Goal: Task Accomplishment & Management: Complete application form

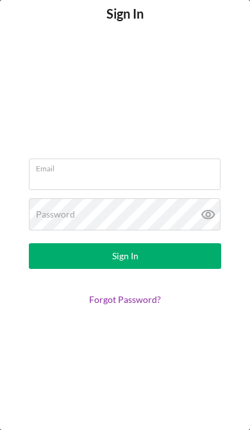
click at [84, 178] on input "Email" at bounding box center [125, 174] width 192 height 31
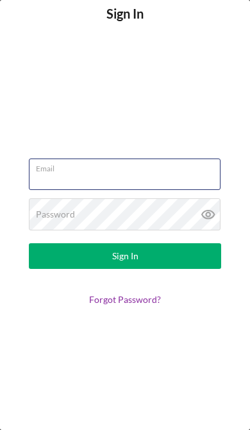
type input "[EMAIL_ADDRESS][DOMAIN_NAME]"
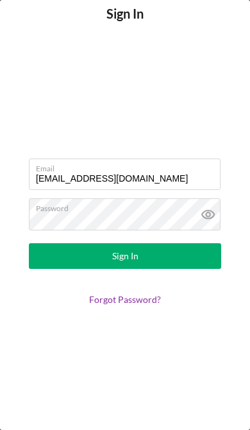
click at [125, 256] on button "Sign In" at bounding box center [125, 256] width 193 height 26
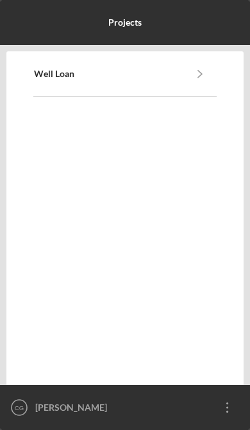
click at [162, 77] on link "Well Loan" at bounding box center [109, 74] width 150 height 10
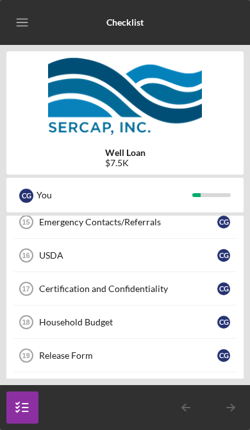
scroll to position [293, 0]
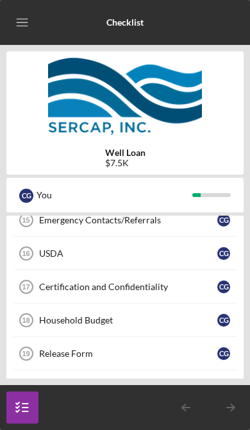
click at [134, 294] on link "Certification and Confidentiality 17 Certification and Confidentiality C G" at bounding box center [125, 286] width 225 height 33
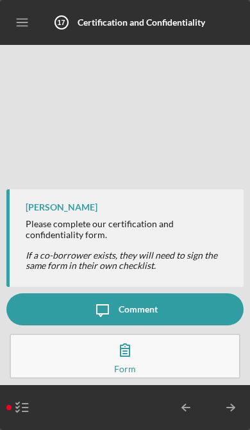
click at [133, 358] on icon "button" at bounding box center [125, 350] width 32 height 32
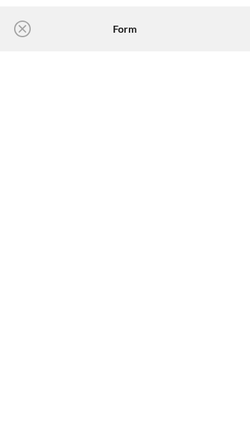
click at [30, 30] on circle at bounding box center [22, 28] width 15 height 15
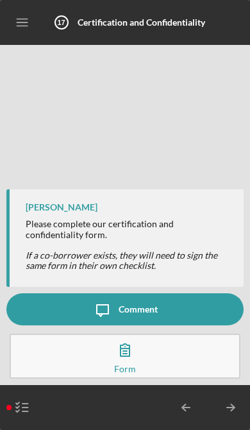
click at [135, 352] on icon "button" at bounding box center [125, 350] width 32 height 32
click at [26, 410] on icon "button" at bounding box center [22, 408] width 32 height 32
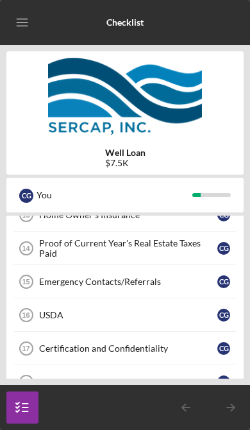
scroll to position [228, 0]
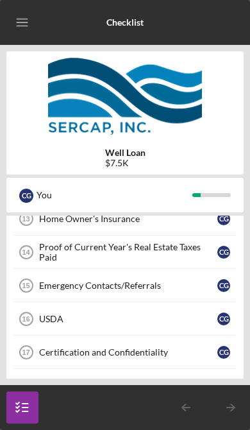
click at [166, 282] on div "Emergency Contacts/Referrals" at bounding box center [128, 286] width 179 height 10
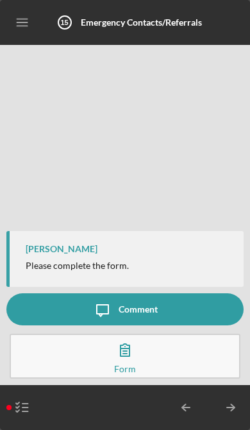
click at [123, 357] on icon "button" at bounding box center [125, 350] width 32 height 32
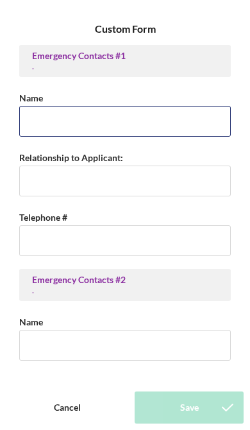
click at [67, 128] on input "Name" at bounding box center [125, 121] width 212 height 31
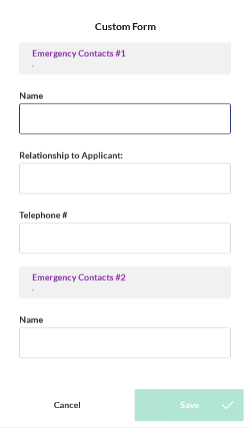
click at [59, 116] on input "Name" at bounding box center [125, 121] width 212 height 31
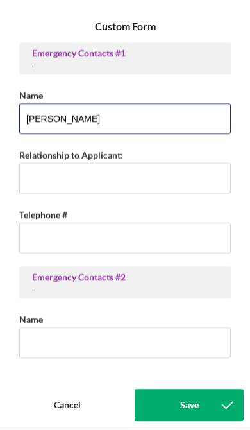
type input "[PERSON_NAME]"
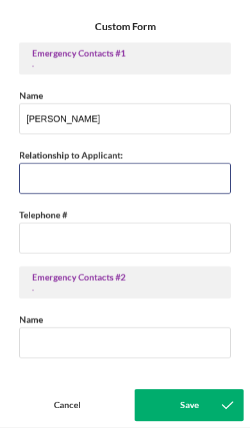
click at [64, 184] on input "Relationship to Applicant:" at bounding box center [125, 181] width 212 height 31
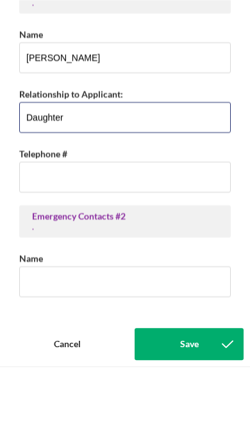
type input "Daughter"
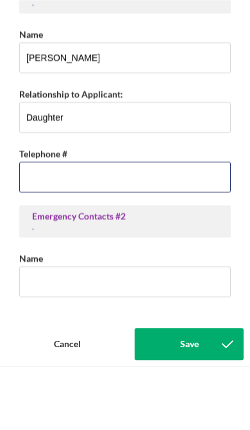
click at [116, 225] on input "Telephone #" at bounding box center [125, 240] width 212 height 31
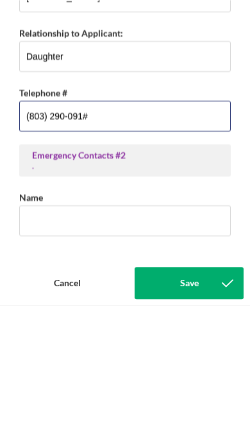
type input "[PHONE_NUMBER]"
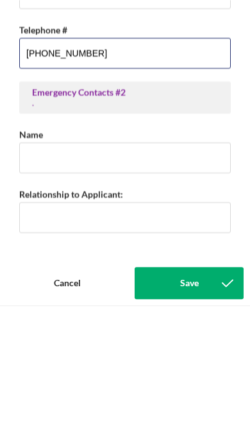
scroll to position [65, 0]
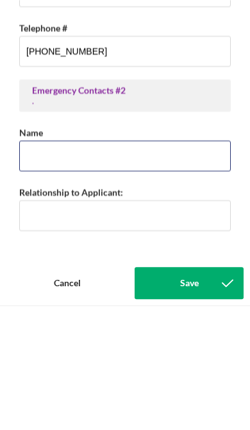
click at [113, 265] on input "Name" at bounding box center [125, 280] width 212 height 31
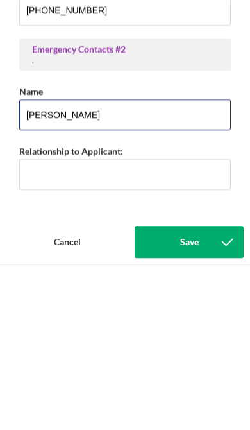
type input "[PERSON_NAME]"
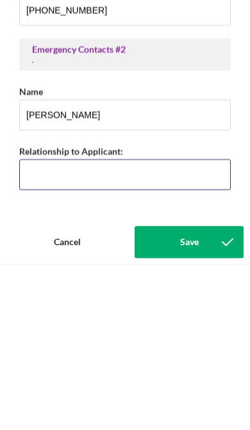
click at [77, 325] on input "Relationship to Applicant:" at bounding box center [125, 340] width 212 height 31
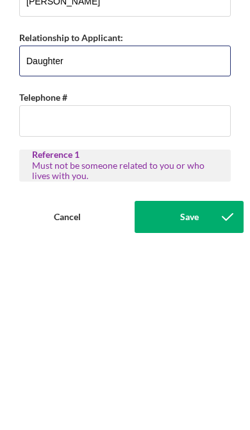
scroll to position [160, 0]
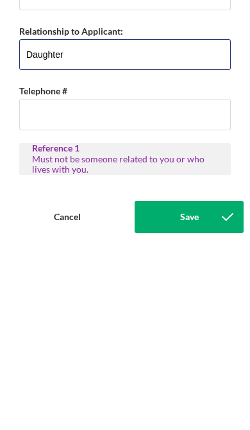
type input "Daughter"
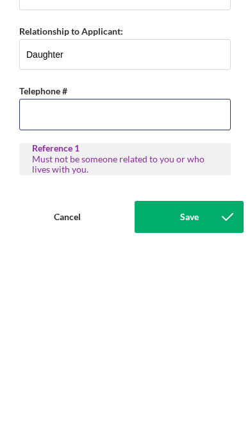
click at [106, 290] on input "Telephone #" at bounding box center [125, 305] width 212 height 31
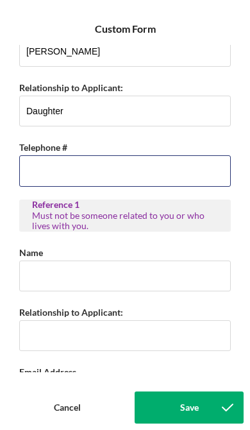
scroll to position [301, 0]
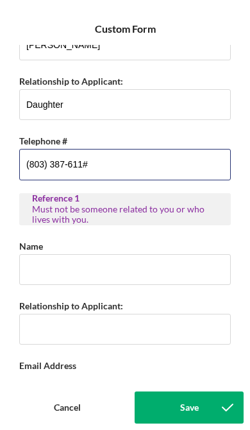
type input "[PHONE_NUMBER]"
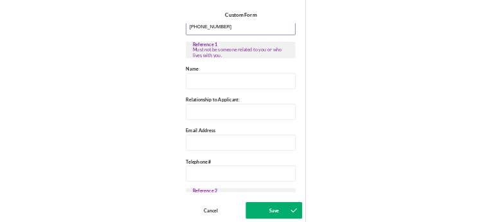
scroll to position [414, 0]
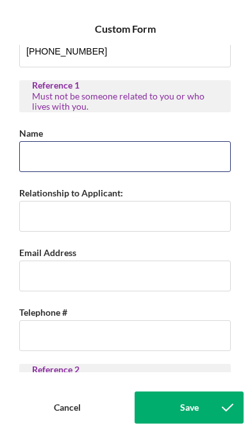
click at [71, 172] on input "Name" at bounding box center [125, 156] width 212 height 31
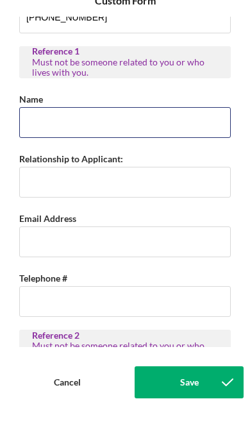
scroll to position [421, 0]
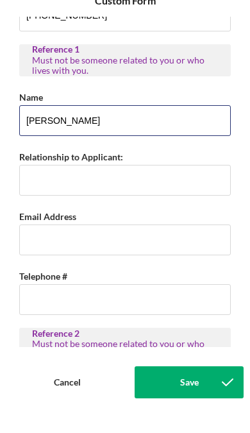
type input "[PERSON_NAME]"
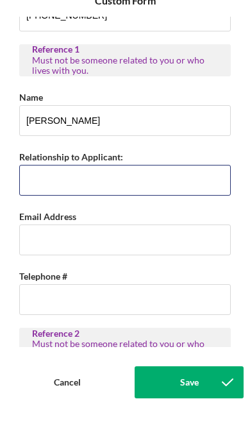
click at [95, 193] on input "Relationship to Applicant:" at bounding box center [125, 208] width 212 height 31
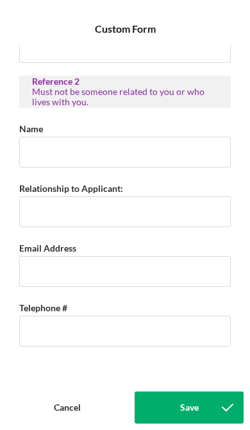
scroll to position [719, 0]
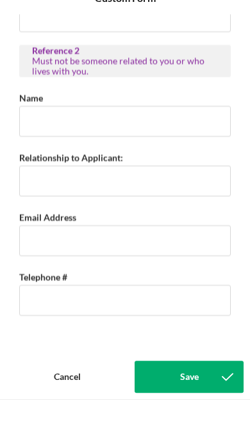
type input "Friend"
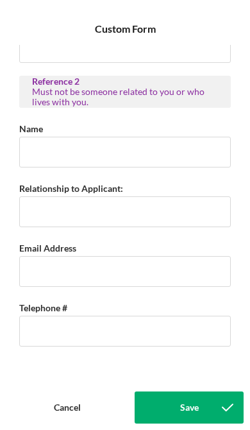
click at [193, 408] on div "Save" at bounding box center [189, 408] width 19 height 32
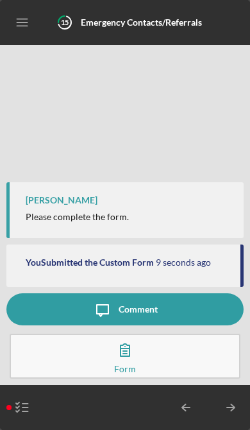
click at [21, 410] on icon "button" at bounding box center [22, 408] width 32 height 32
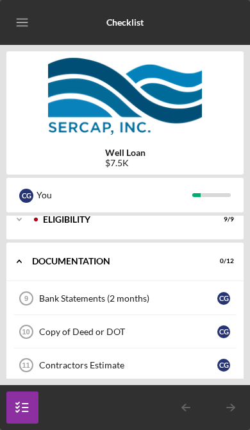
scroll to position [14, 0]
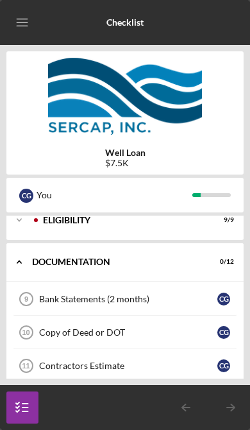
click at [86, 307] on link "Bank Statements (2 months) 9 Bank Statements (2 months) C G" at bounding box center [125, 299] width 225 height 33
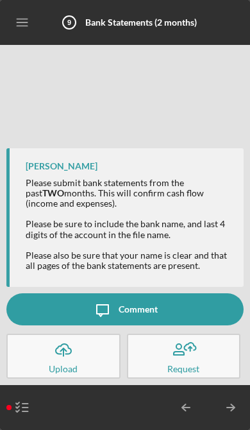
click at [64, 355] on line "button" at bounding box center [64, 353] width 0 height 8
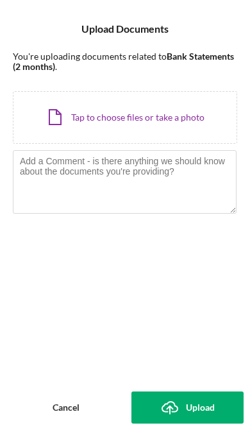
click at [119, 128] on div "Icon/Document Browse or drag files here (max 100MB total) Tap to choose files o…" at bounding box center [125, 117] width 225 height 53
click at [128, 116] on div "Icon/Document Browse or drag files here (max 100MB total) Tap to choose files o…" at bounding box center [125, 117] width 225 height 53
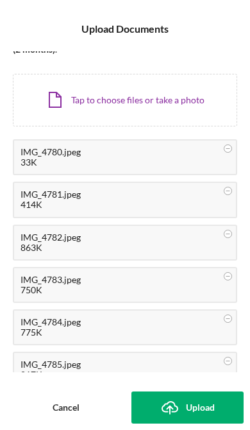
scroll to position [17, 0]
click at [155, 155] on div "IMG_4780.jpeg" at bounding box center [125, 152] width 209 height 10
click at [69, 159] on div "33K" at bounding box center [125, 162] width 209 height 10
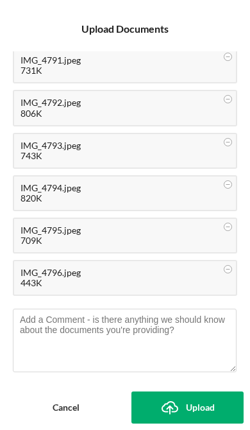
scroll to position [576, 0]
click at [191, 405] on div "Upload" at bounding box center [200, 408] width 29 height 32
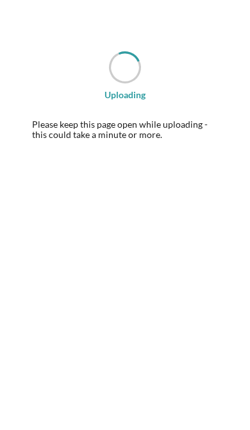
scroll to position [500, 0]
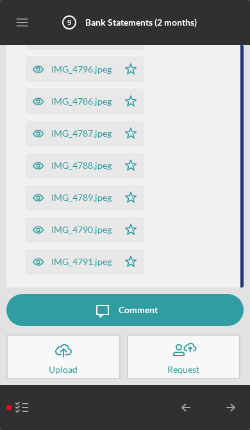
click at [87, 203] on div "IMG_4789.jpeg" at bounding box center [72, 198] width 92 height 26
click at [24, 410] on icon "button" at bounding box center [22, 408] width 32 height 32
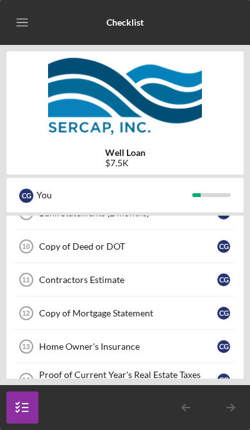
scroll to position [101, 0]
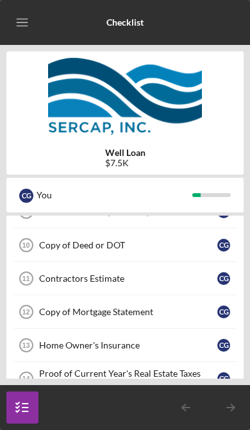
click at [103, 281] on div "Contractors Estimate" at bounding box center [128, 279] width 179 height 10
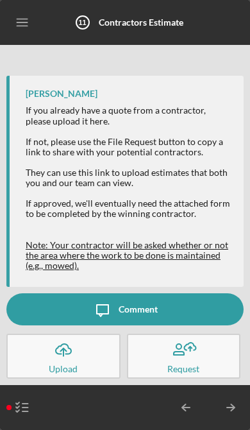
click at [52, 321] on button "Icon/Message Comment" at bounding box center [125, 309] width 238 height 32
